Goal: Find specific page/section: Find specific page/section

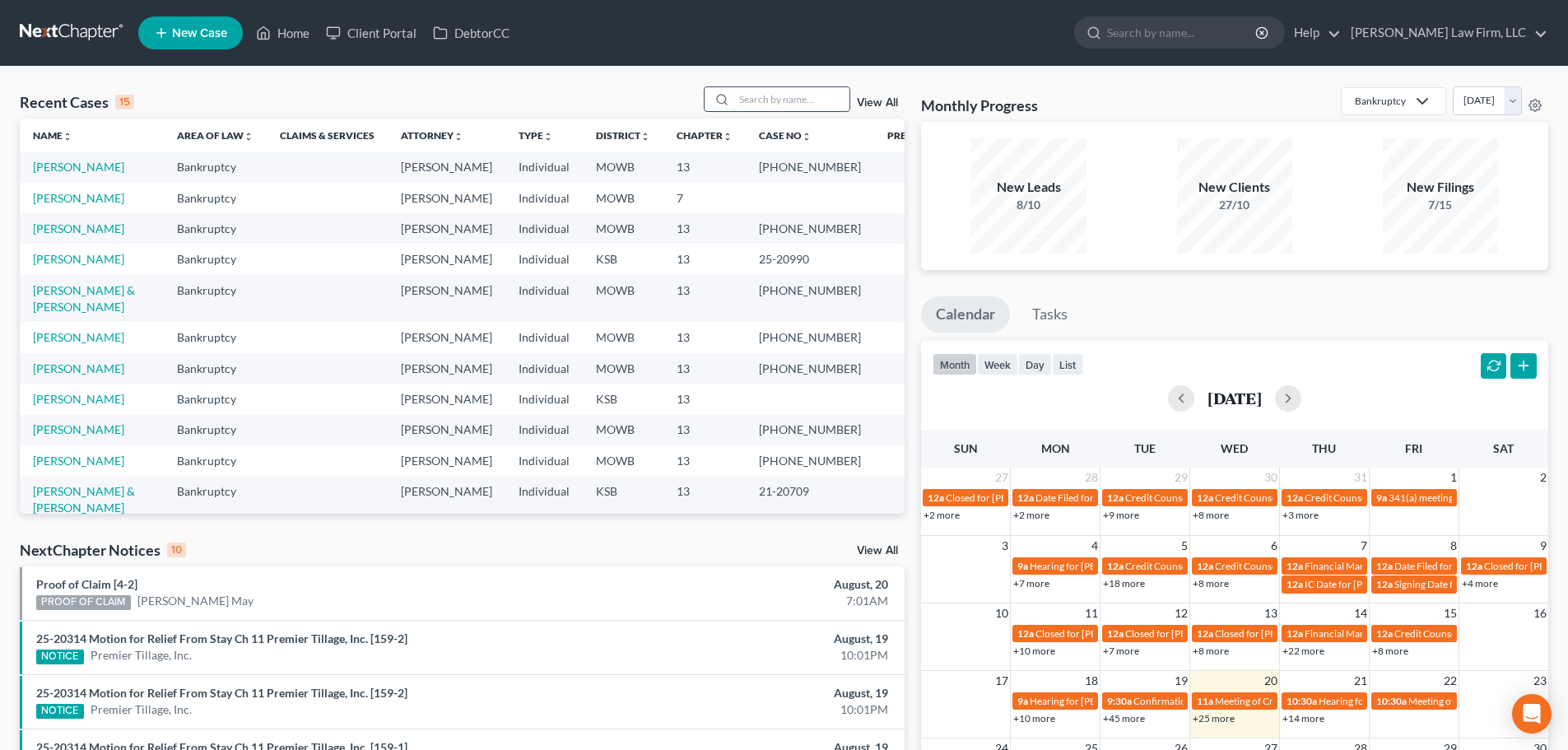
click at [736, 103] on input "search" at bounding box center [792, 99] width 115 height 23
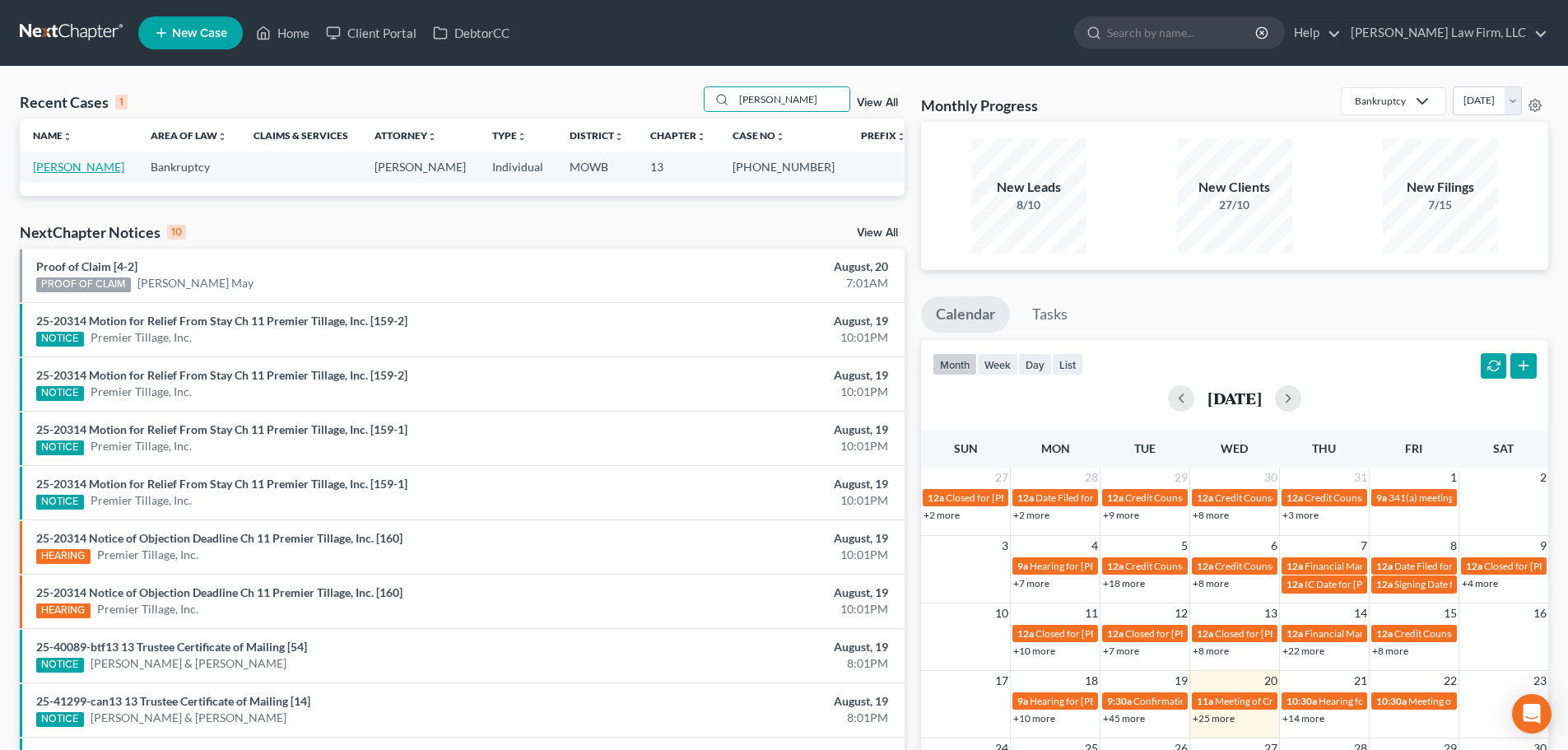
type input "[PERSON_NAME]"
click at [70, 169] on link "[PERSON_NAME]" at bounding box center [79, 167] width 92 height 14
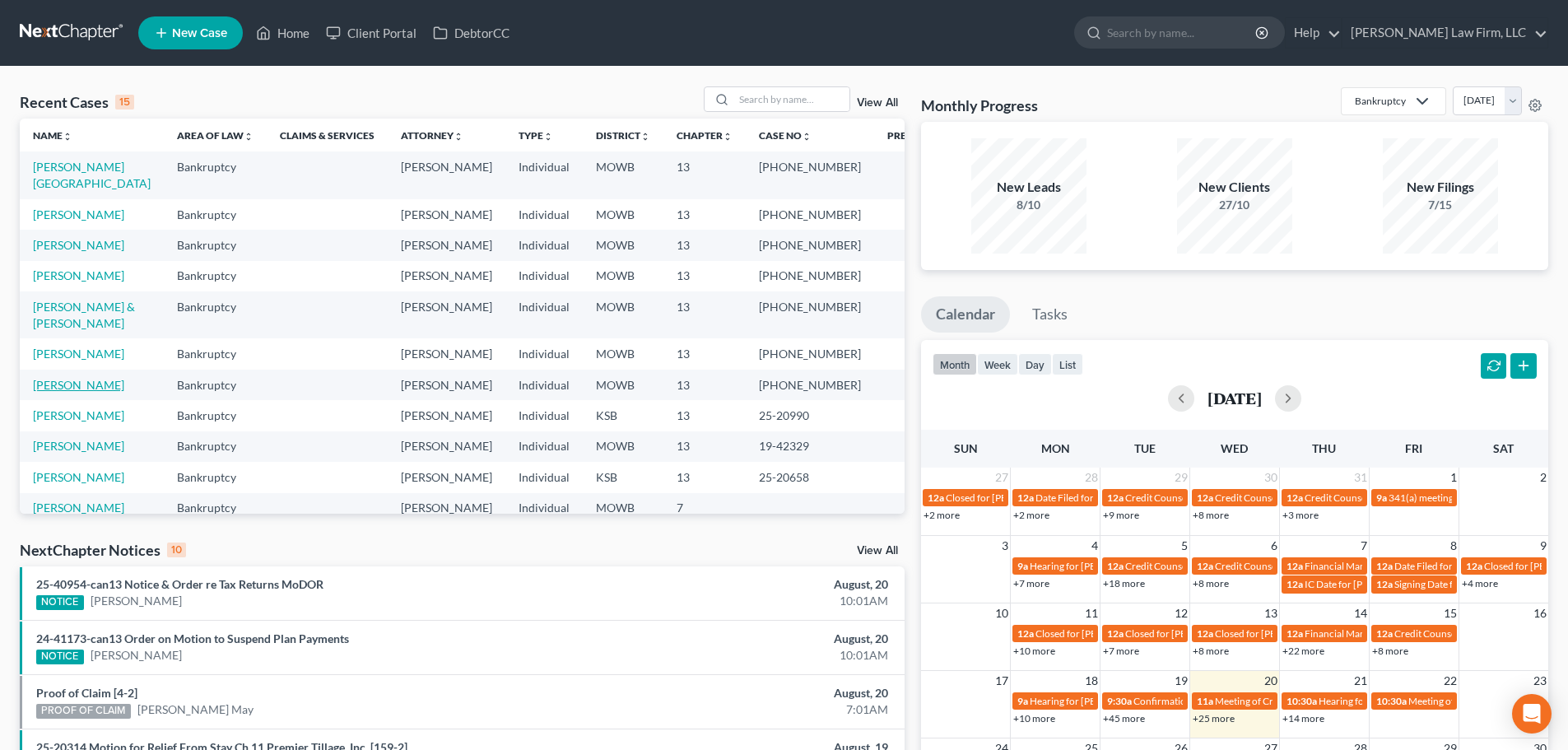
click at [80, 392] on link "[PERSON_NAME]" at bounding box center [79, 384] width 92 height 14
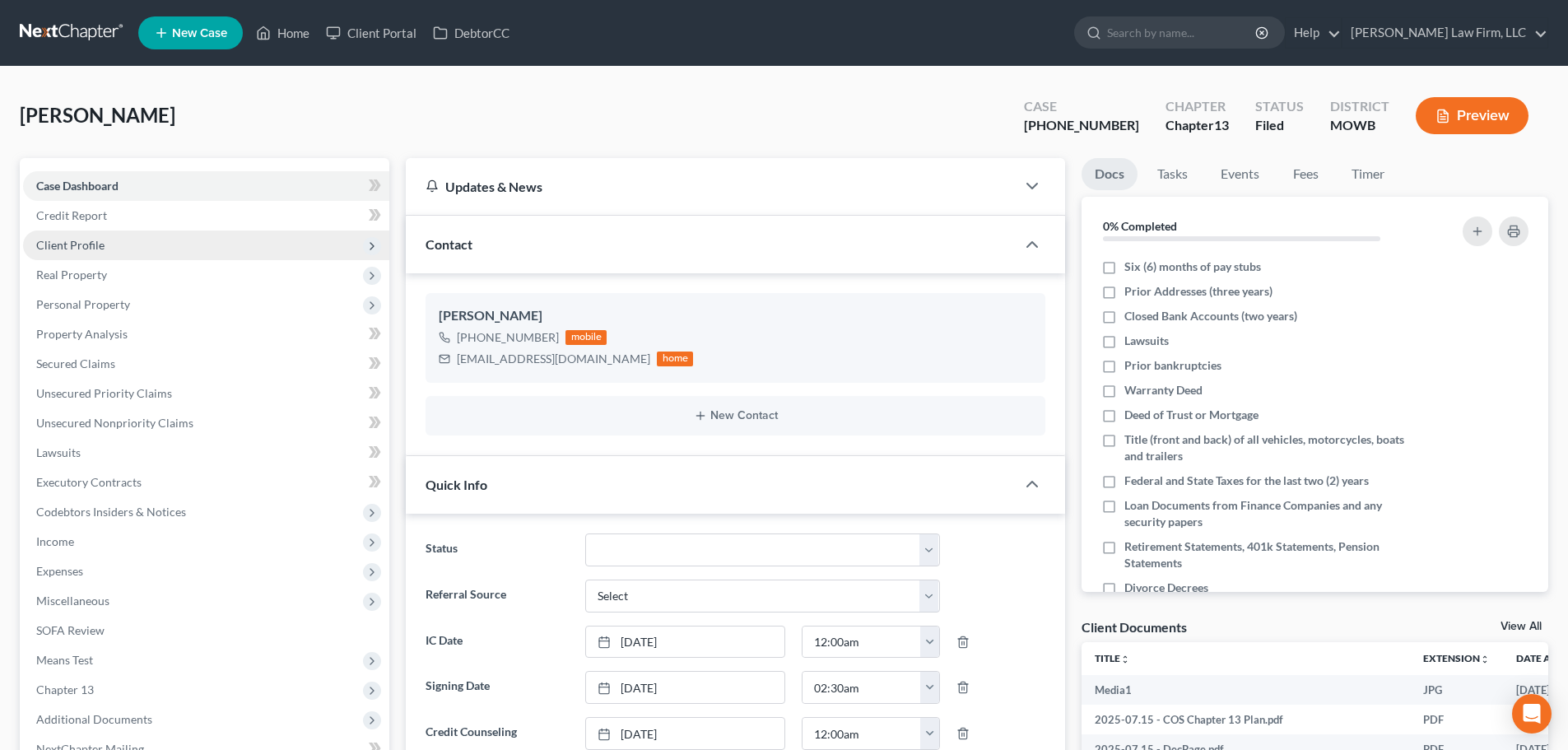
click at [108, 245] on span "Client Profile" at bounding box center [207, 245] width 367 height 29
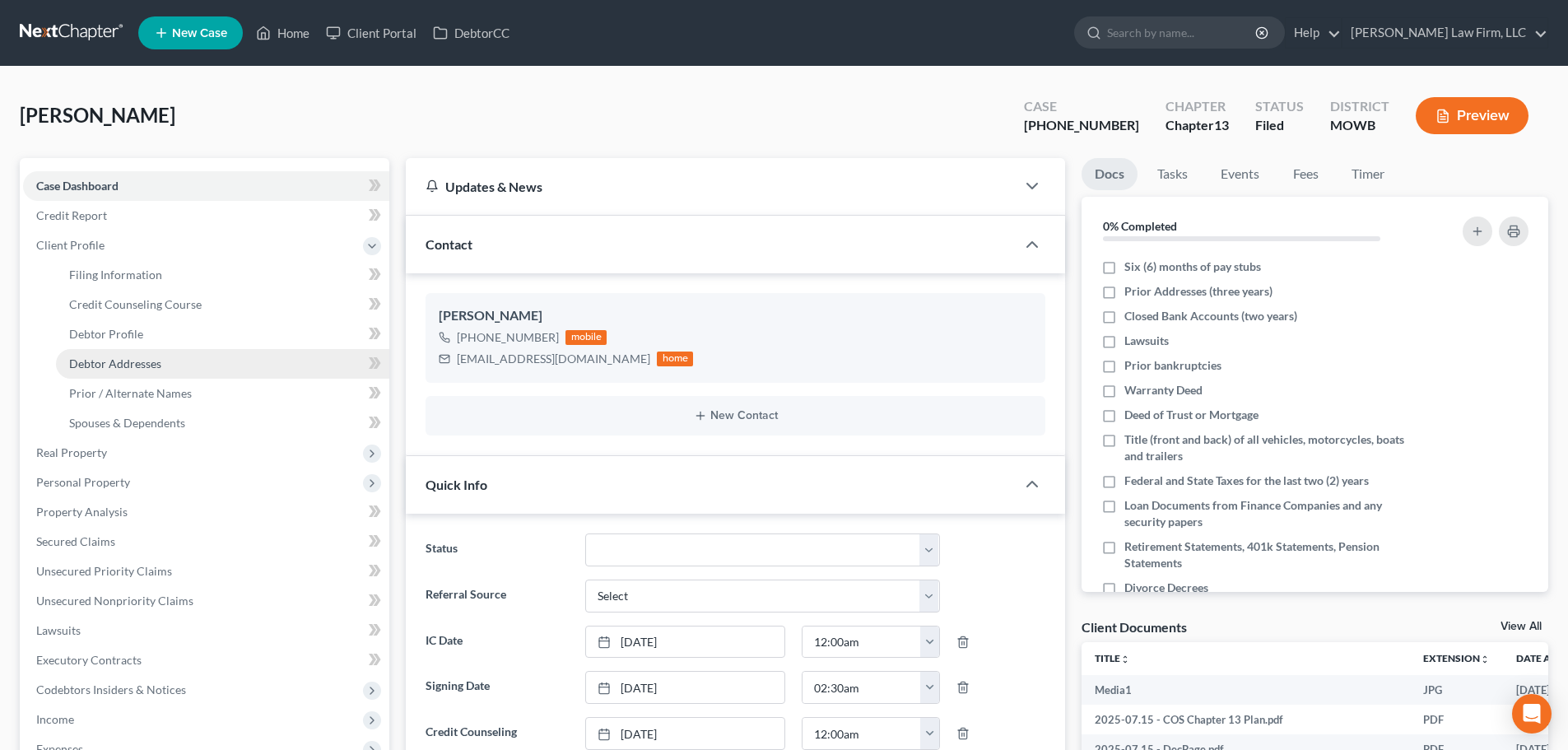
click at [125, 352] on link "Debtor Addresses" at bounding box center [222, 364] width 333 height 29
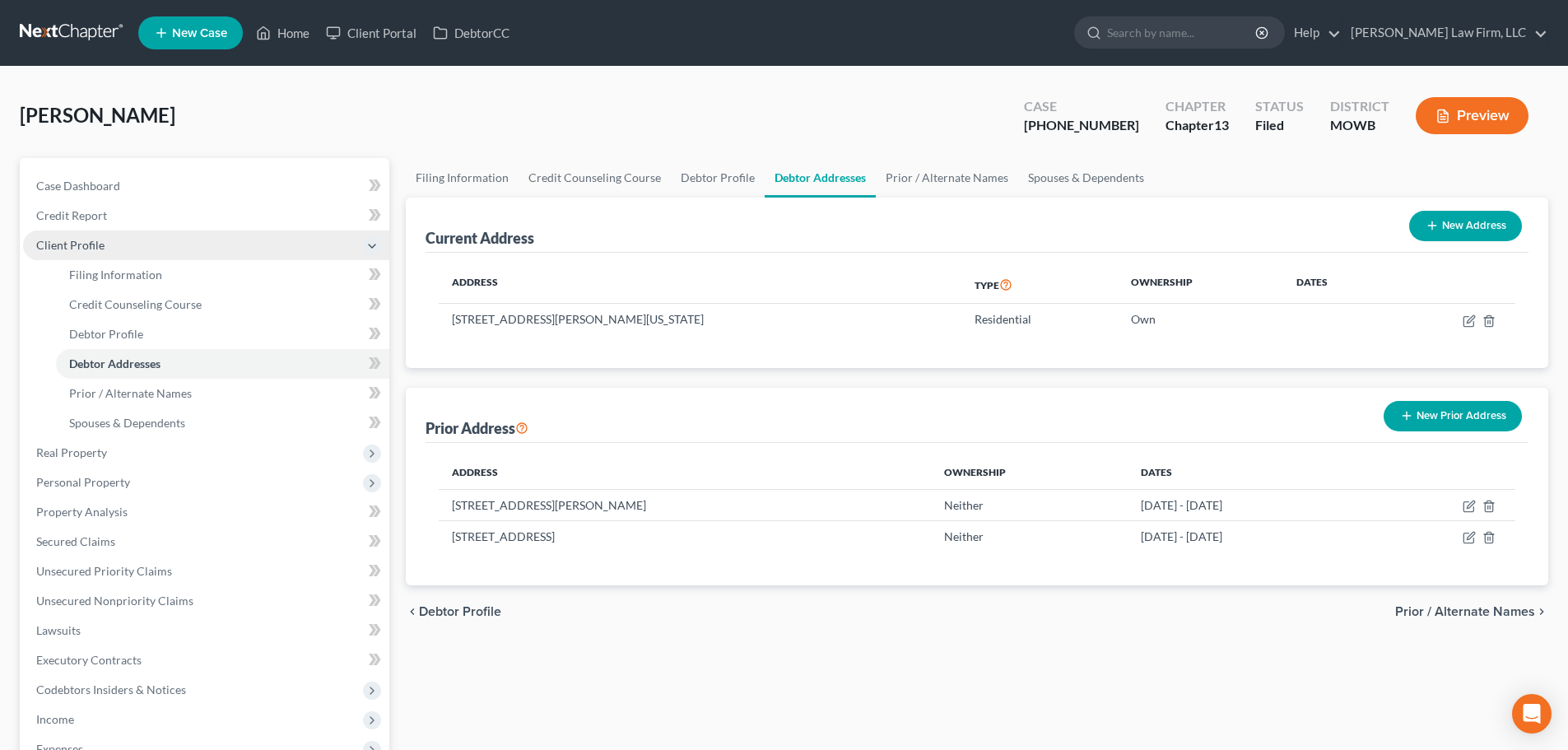
click at [79, 240] on span "Client Profile" at bounding box center [70, 245] width 68 height 14
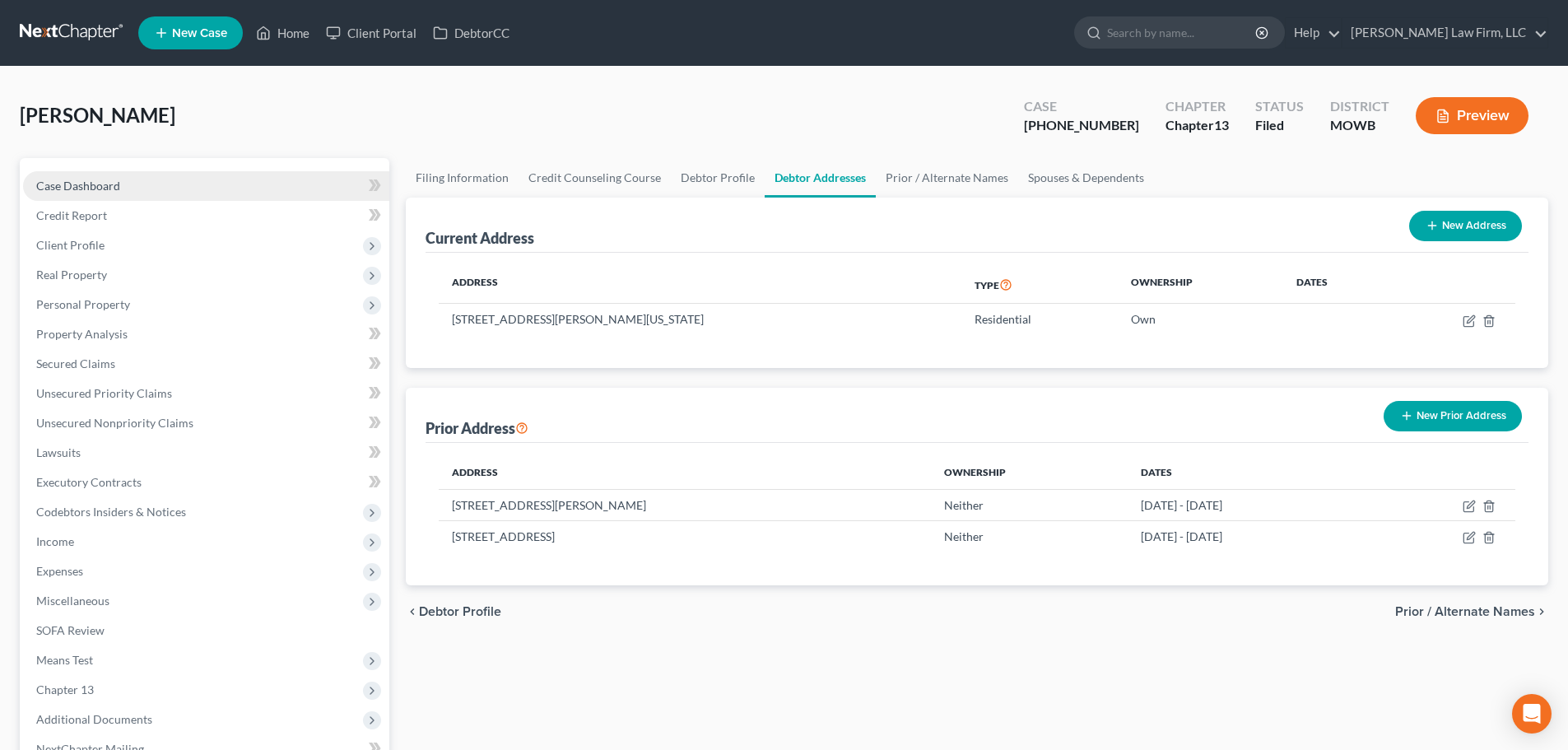
click at [108, 177] on link "Case Dashboard" at bounding box center [207, 186] width 367 height 29
select select "3"
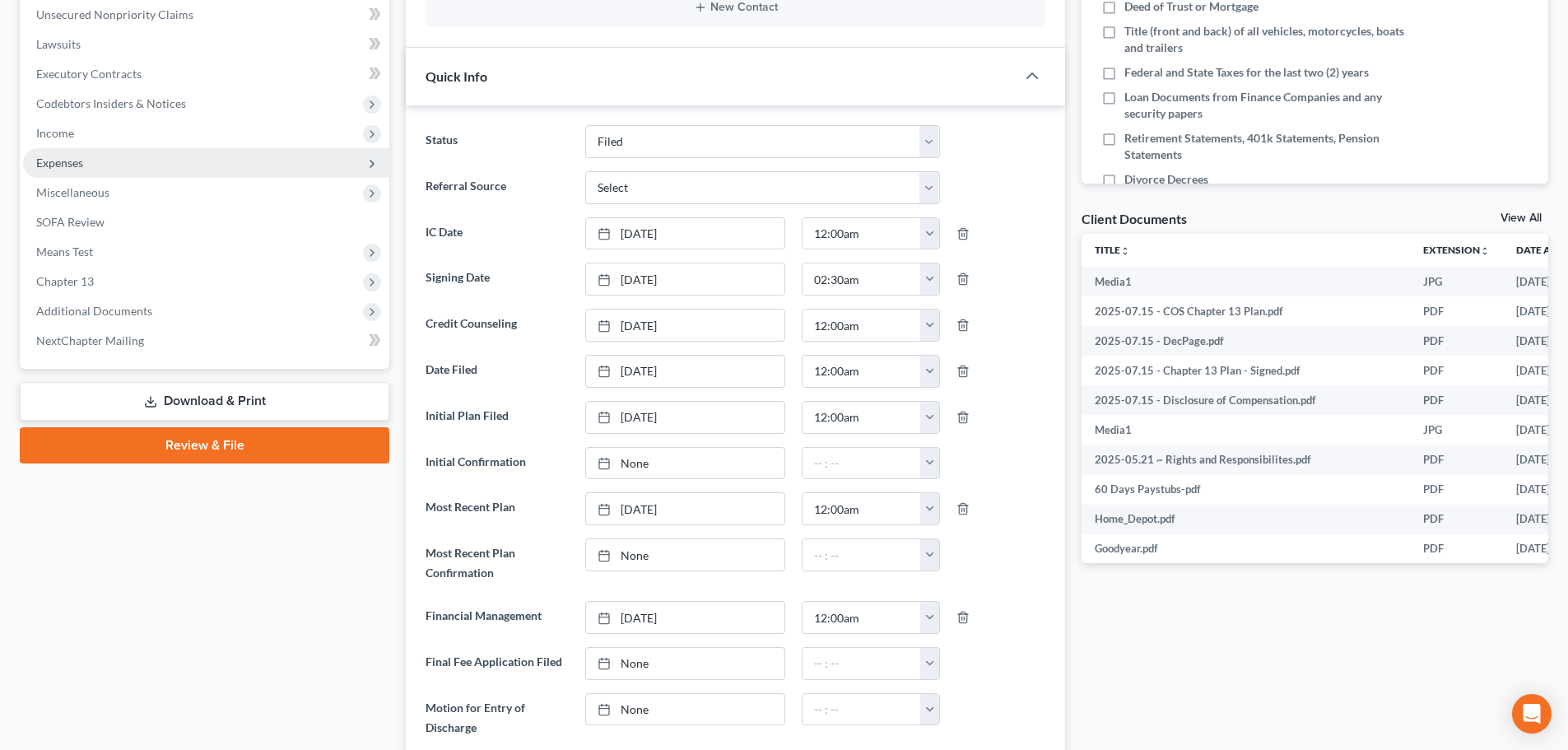
scroll to position [412, 0]
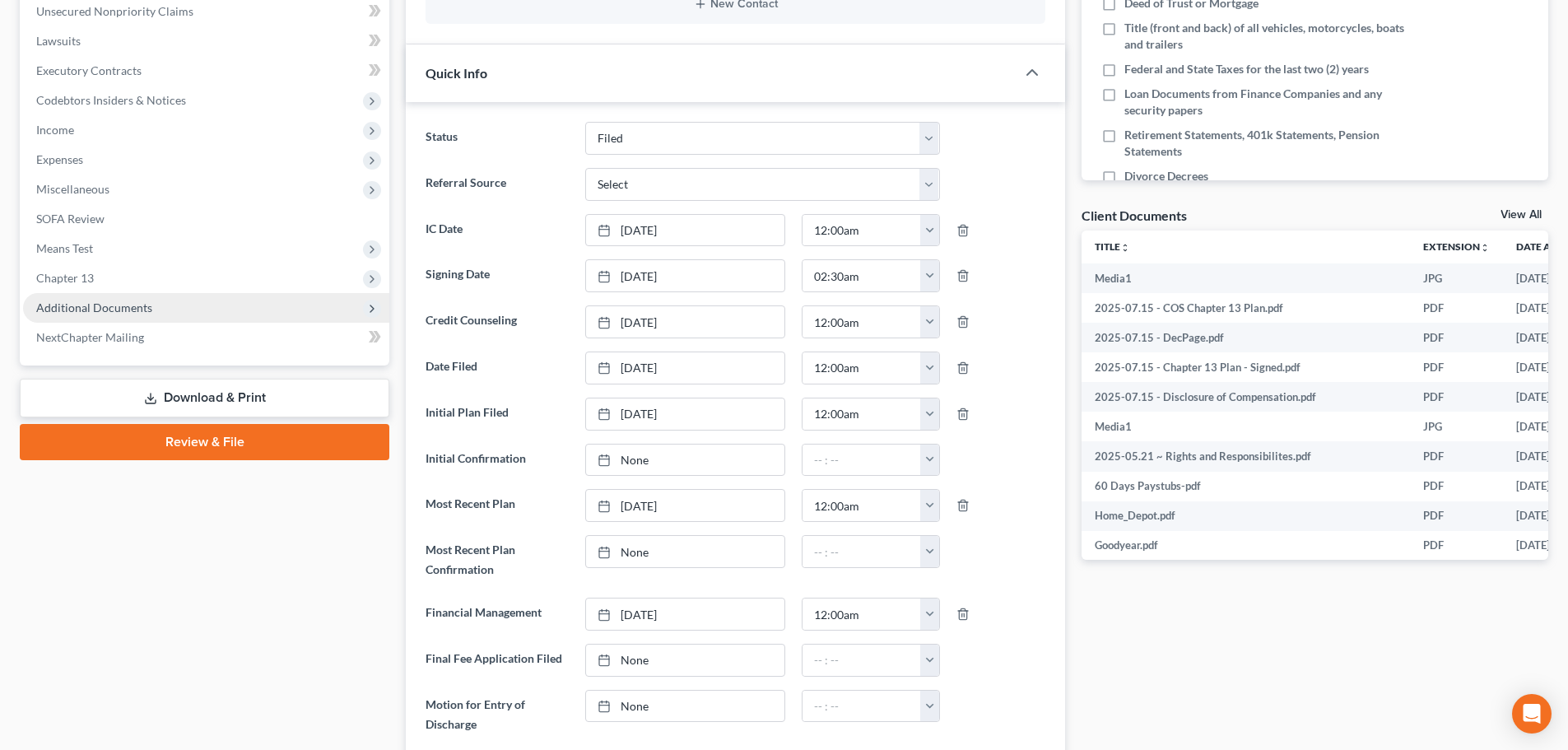
click at [145, 298] on span "Additional Documents" at bounding box center [207, 308] width 367 height 29
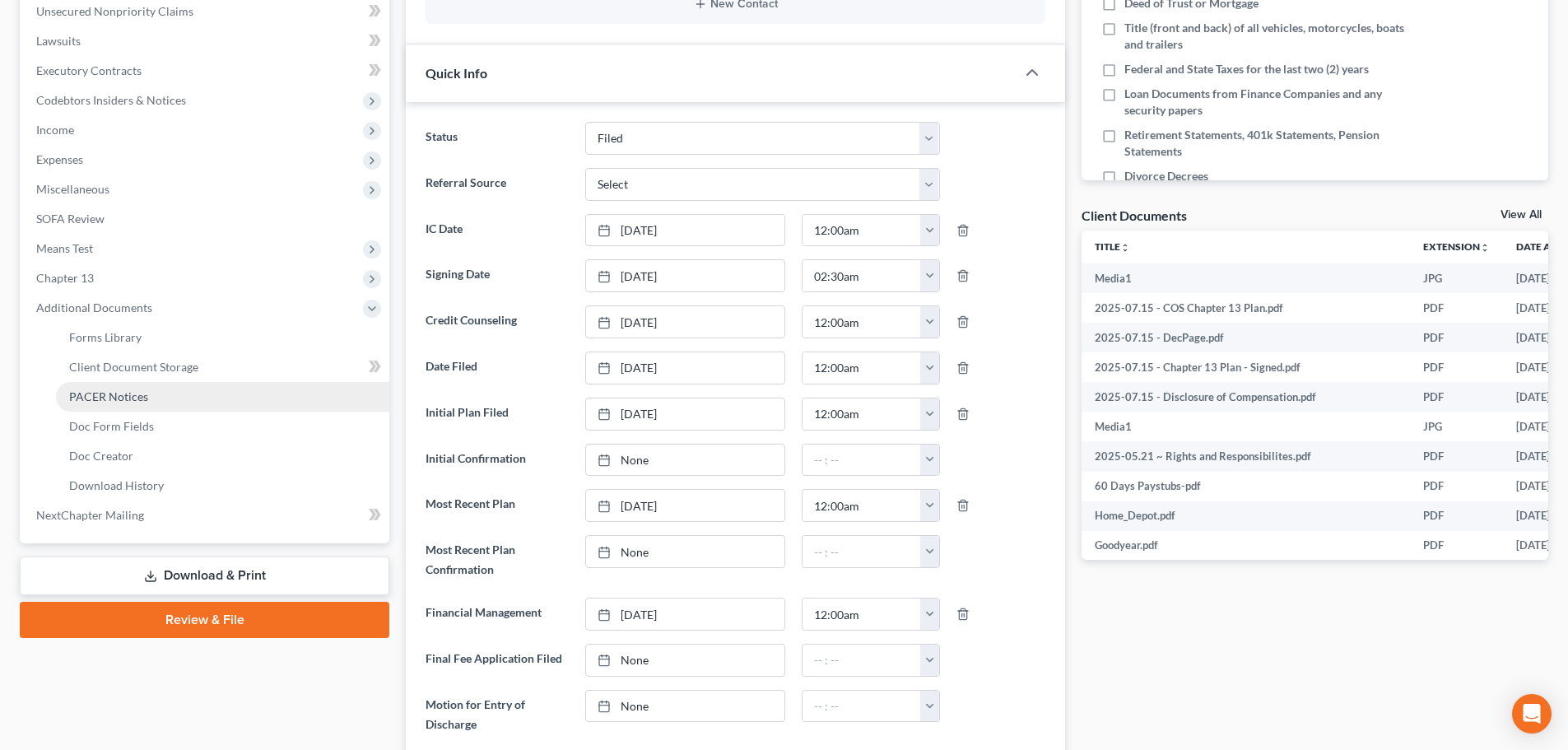
click at [110, 387] on link "PACER Notices" at bounding box center [222, 397] width 333 height 29
